Goal: Find specific page/section: Find specific page/section

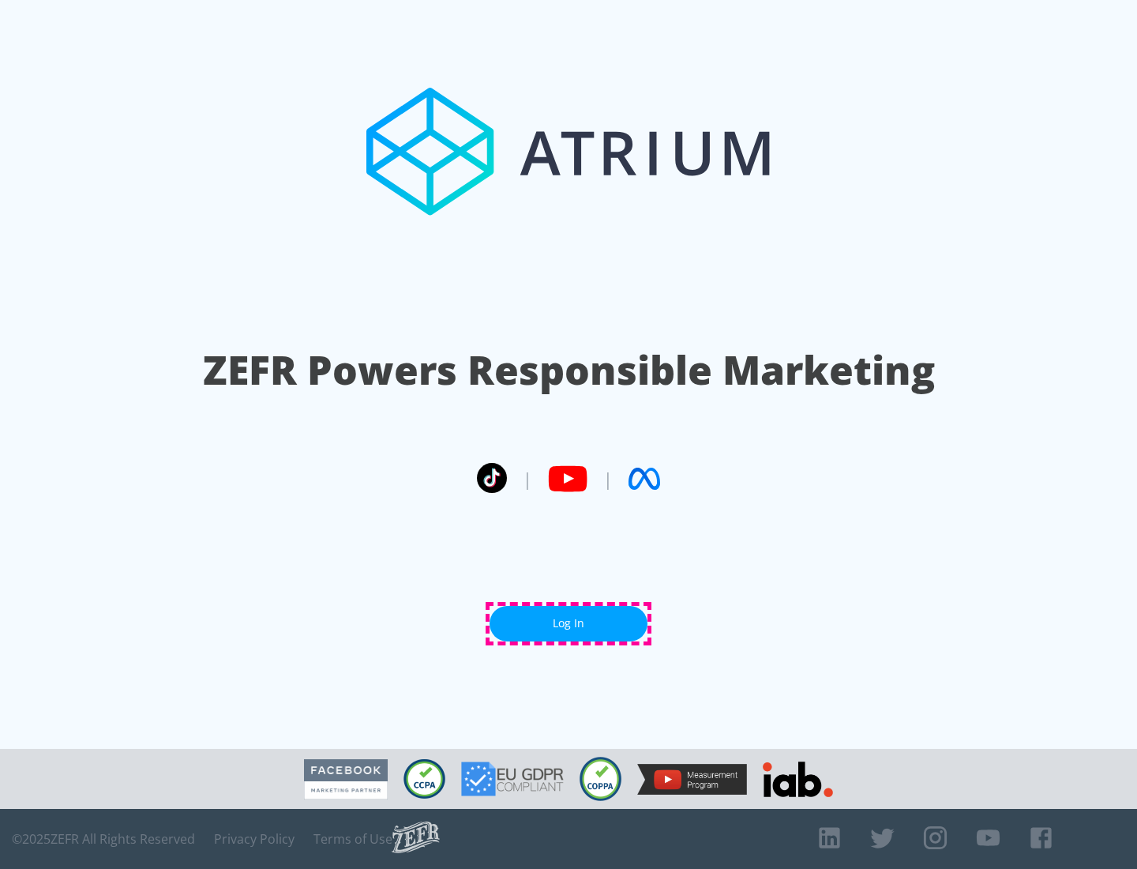
click at [569, 623] on link "Log In" at bounding box center [569, 624] width 158 height 36
